Goal: Transaction & Acquisition: Purchase product/service

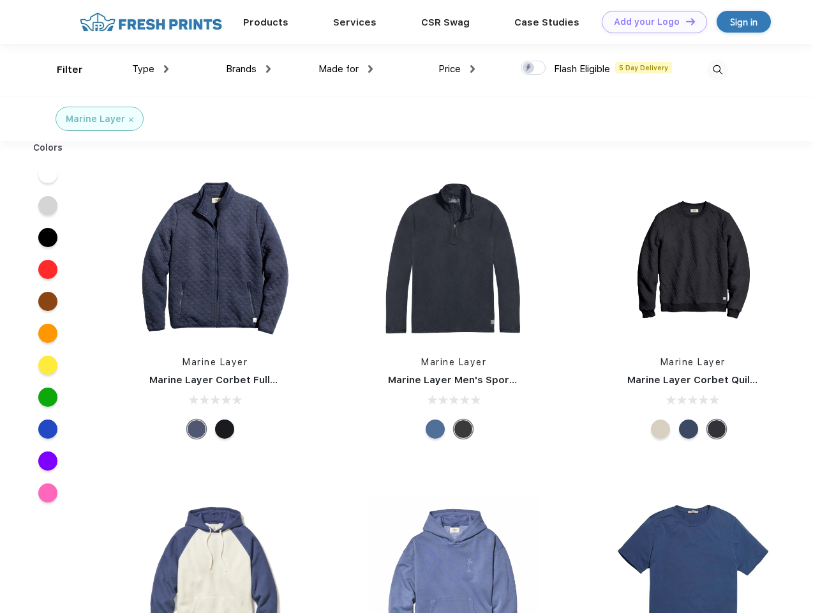
scroll to position [1, 0]
click at [650, 22] on link "Add your Logo Design Tool" at bounding box center [654, 22] width 105 height 22
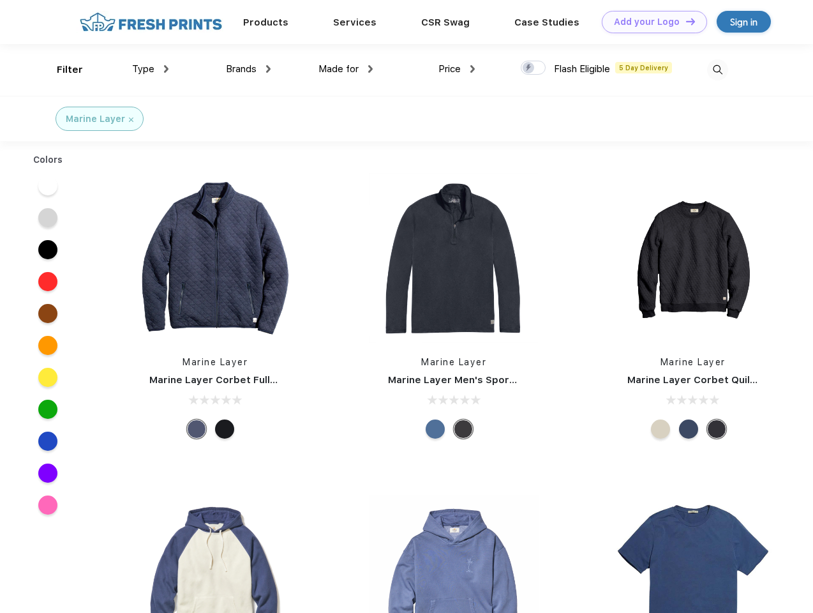
click at [0, 0] on div "Design Tool" at bounding box center [0, 0] width 0 height 0
click at [685, 21] on link "Add your Logo Design Tool" at bounding box center [654, 22] width 105 height 22
click at [61, 70] on div "Filter" at bounding box center [70, 70] width 26 height 15
click at [151, 69] on span "Type" at bounding box center [143, 68] width 22 height 11
click at [248, 69] on span "Brands" at bounding box center [241, 68] width 31 height 11
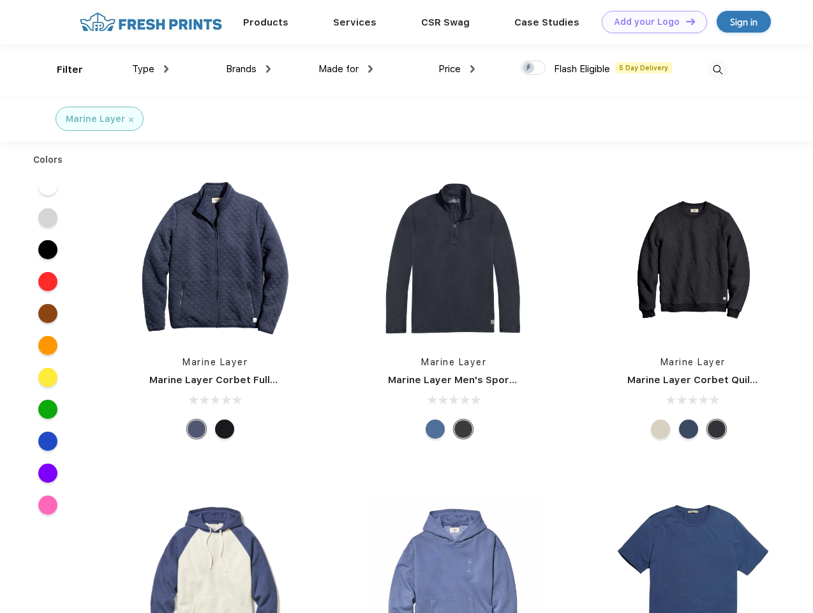
click at [346, 69] on span "Made for" at bounding box center [339, 68] width 40 height 11
click at [457, 69] on span "Price" at bounding box center [450, 68] width 22 height 11
click at [534, 68] on div at bounding box center [533, 68] width 25 height 14
click at [529, 68] on input "checkbox" at bounding box center [525, 64] width 8 height 8
click at [718, 70] on img at bounding box center [717, 69] width 21 height 21
